Goal: Task Accomplishment & Management: Manage account settings

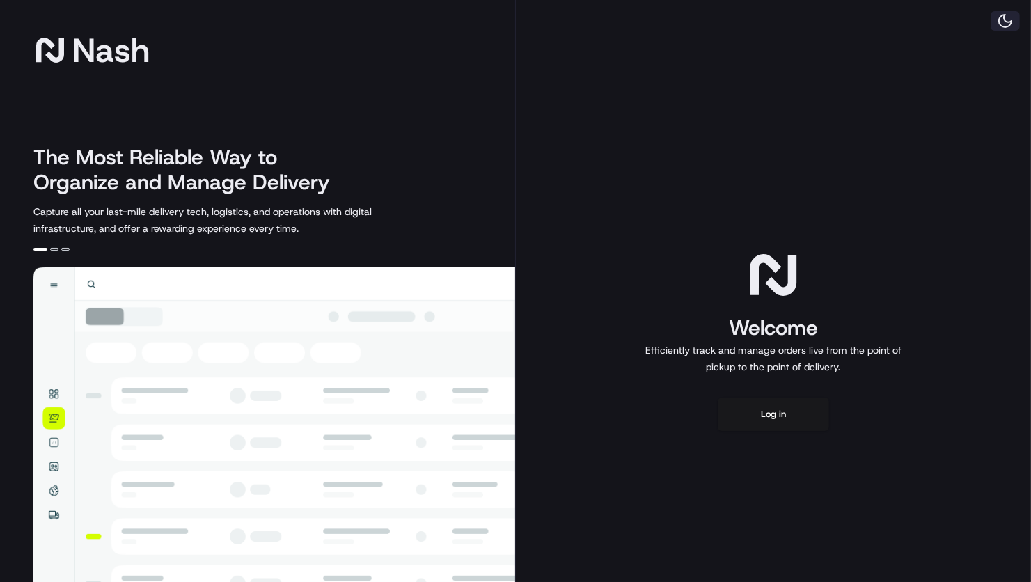
click at [997, 13] on button at bounding box center [1004, 20] width 29 height 19
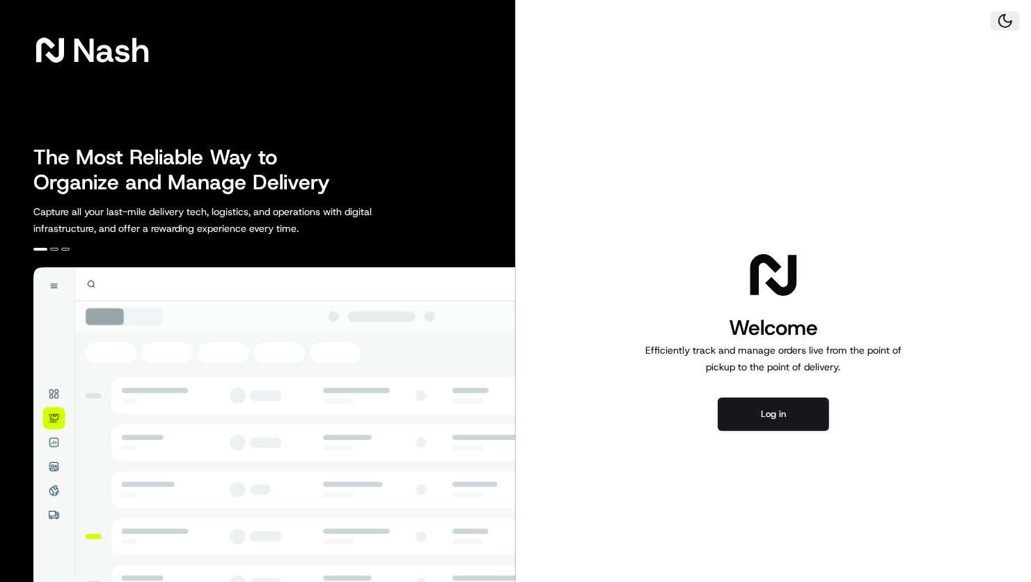
click at [997, 13] on button at bounding box center [1004, 20] width 29 height 19
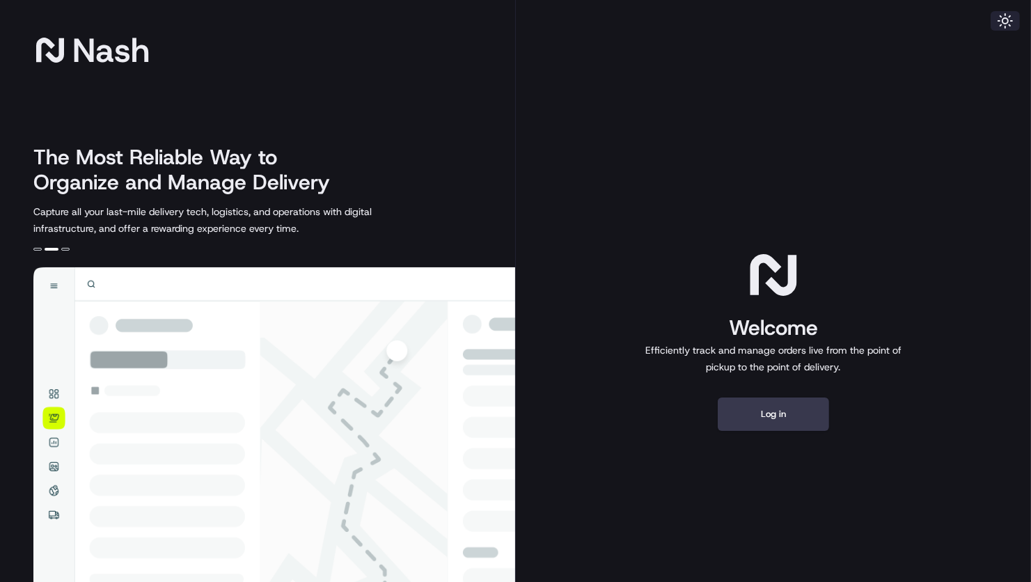
click at [997, 13] on button at bounding box center [1004, 20] width 29 height 19
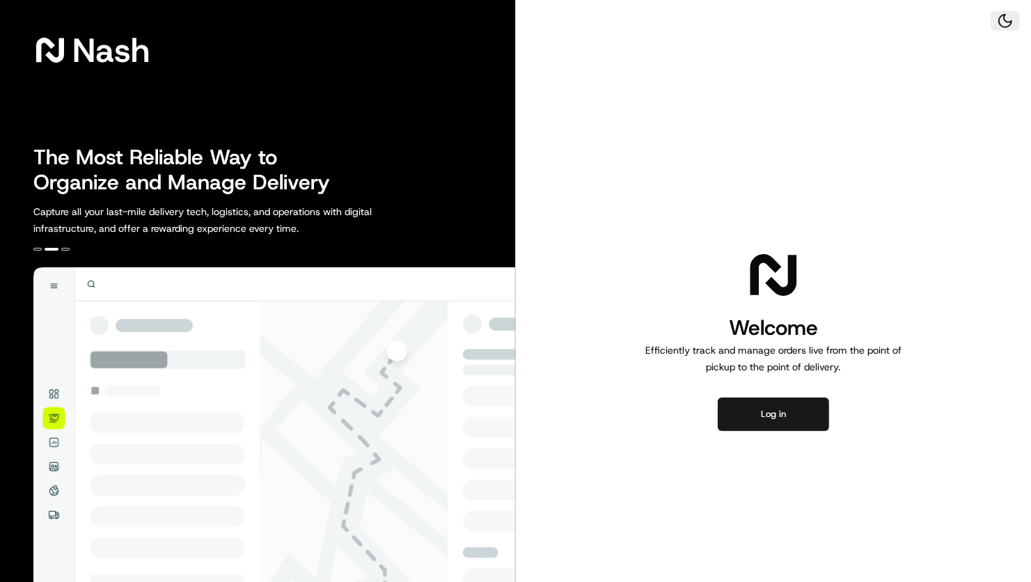
click at [997, 13] on button at bounding box center [1004, 20] width 29 height 19
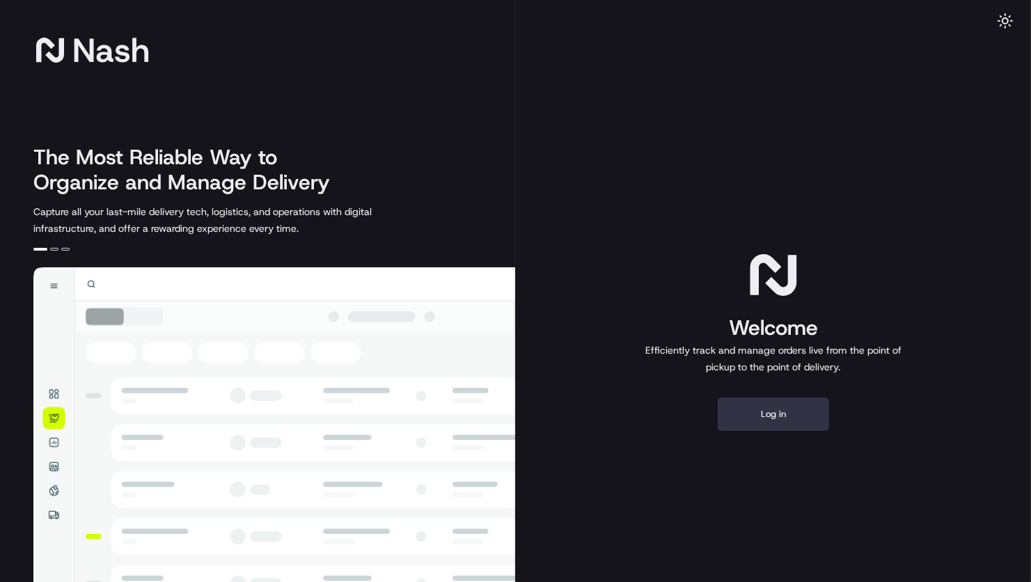
click at [758, 421] on button "Log in" at bounding box center [772, 413] width 111 height 33
